Goal: Task Accomplishment & Management: Use online tool/utility

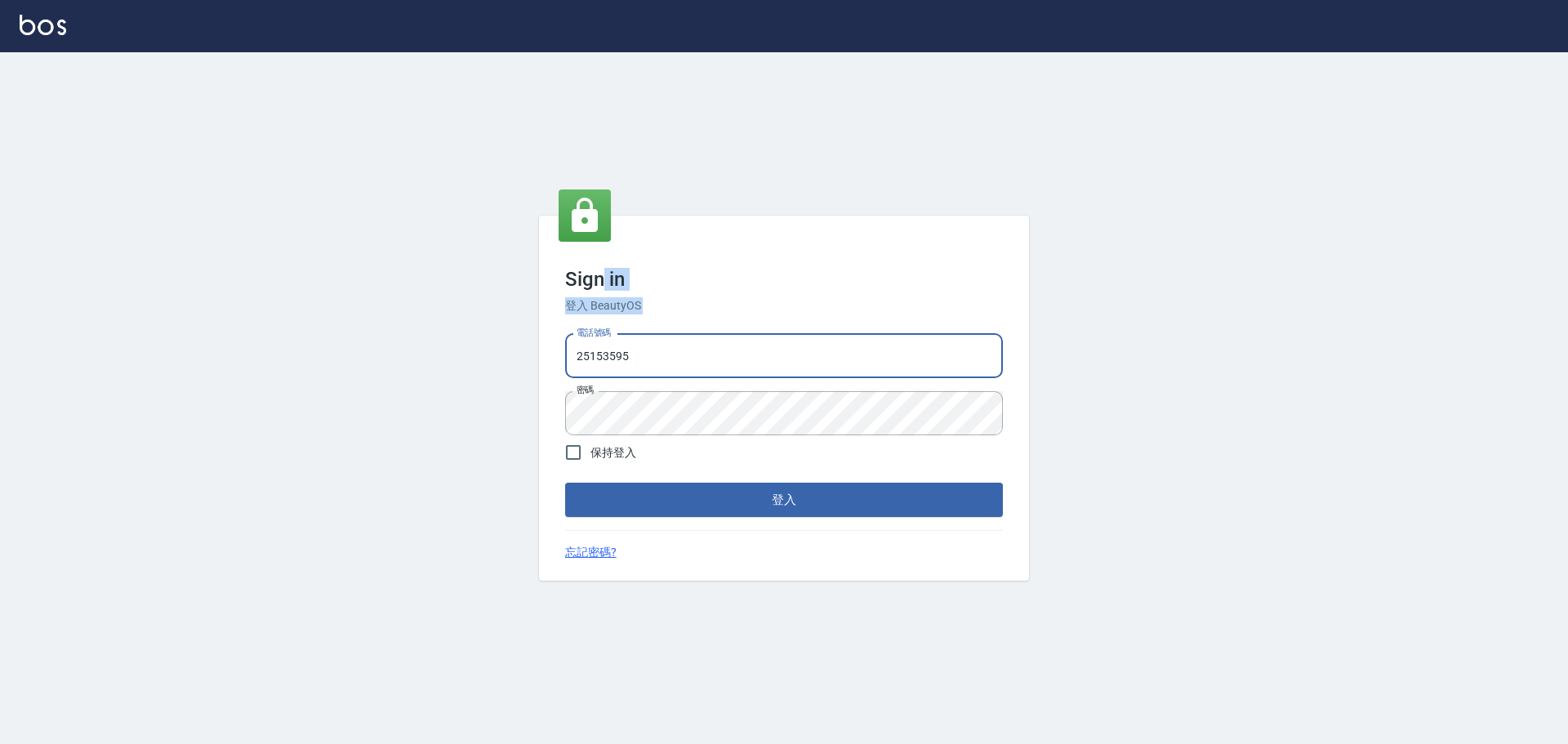
drag, startPoint x: 602, startPoint y: 294, endPoint x: 631, endPoint y: 386, distance: 96.5
click at [631, 386] on div "Sign in 登入 BeautyOS 電話號碼 [PHONE_NUMBER] 電話號碼 密碼 密碼 保持登入 登入 忘記密碼?" at bounding box center [784, 398] width 490 height 366
click at [741, 494] on button "登入" at bounding box center [783, 500] width 437 height 35
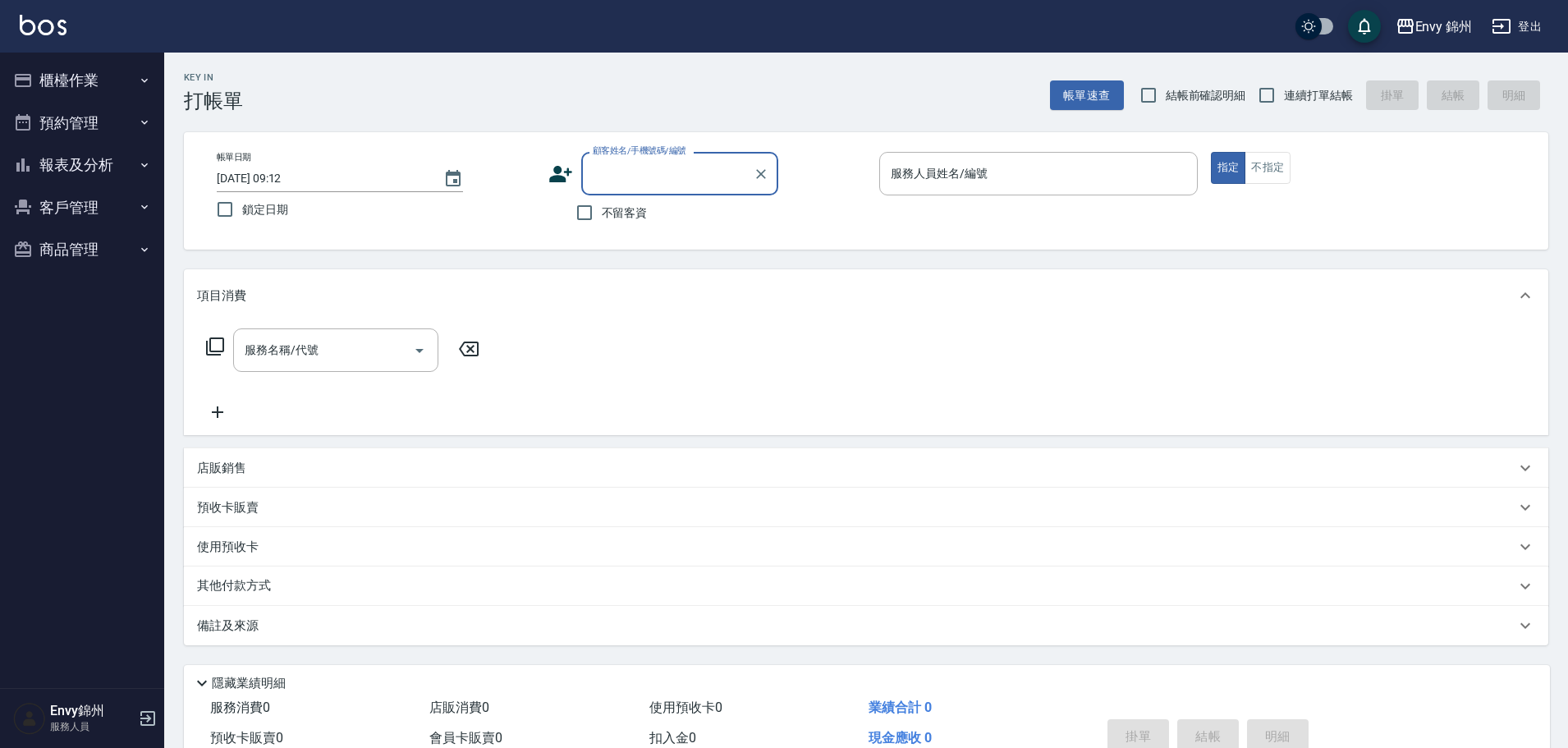
click at [58, 71] on button "櫃檯作業" at bounding box center [81, 80] width 151 height 43
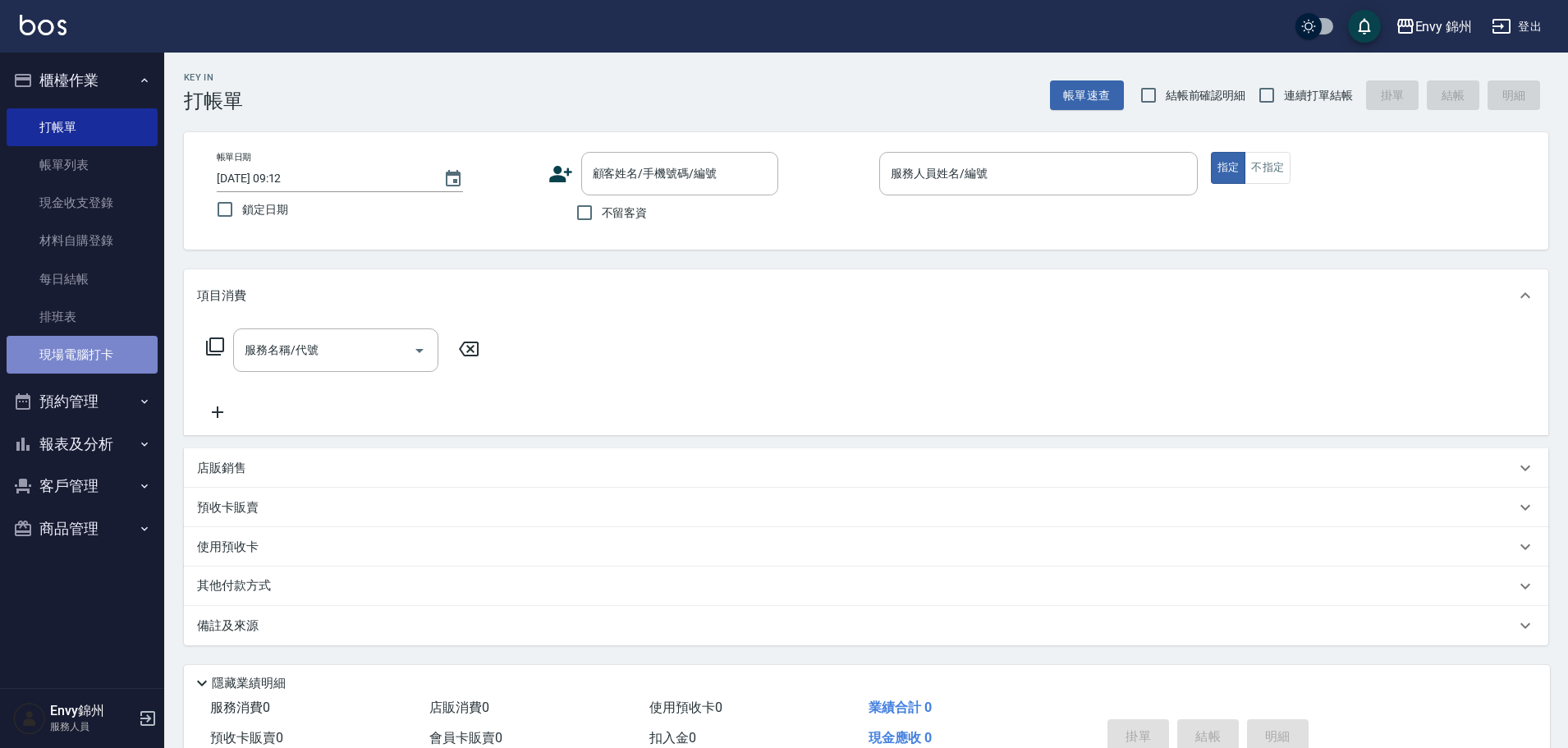
click at [131, 356] on link "現場電腦打卡" at bounding box center [81, 354] width 151 height 37
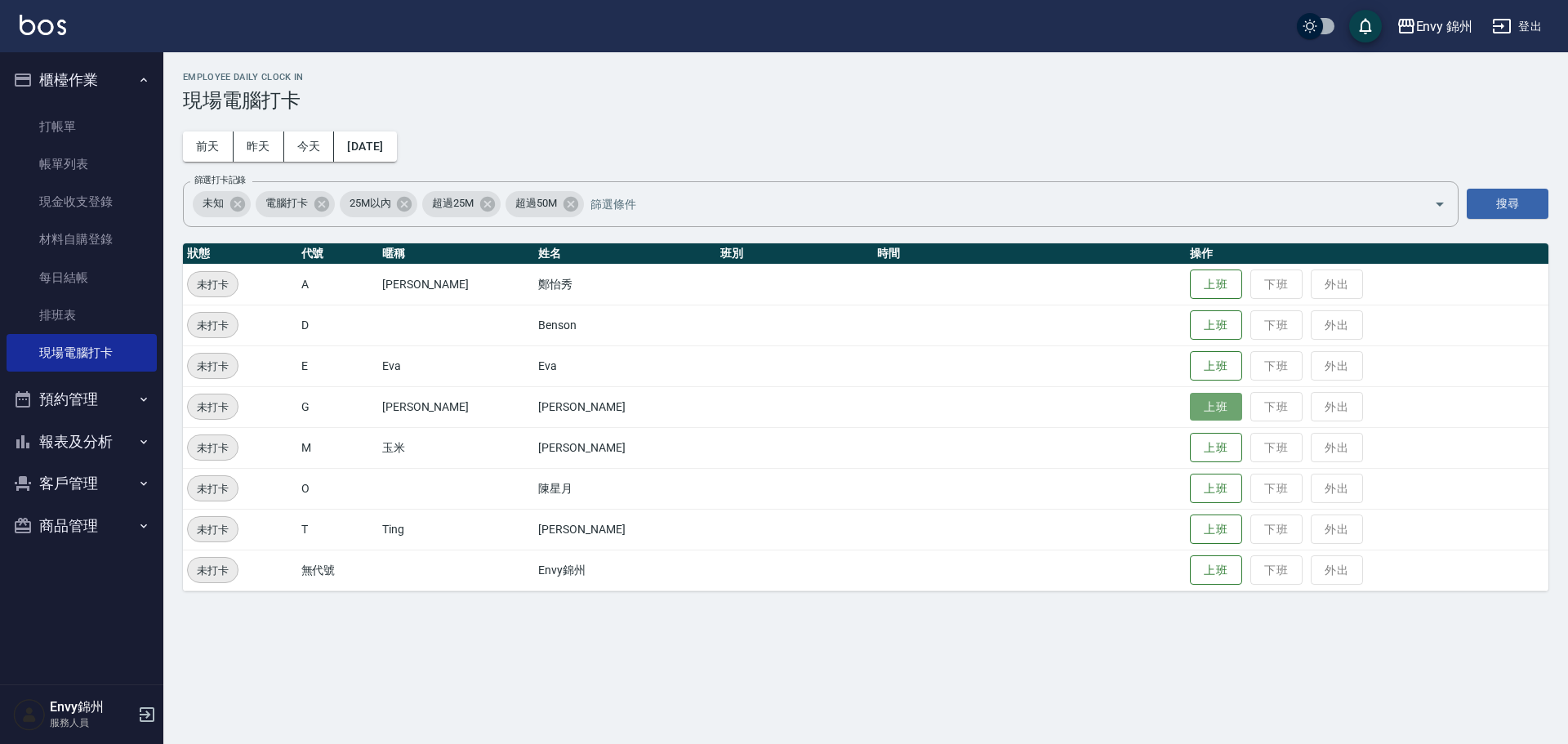
click at [1190, 409] on button "上班" at bounding box center [1215, 407] width 52 height 28
